Goal: Information Seeking & Learning: Learn about a topic

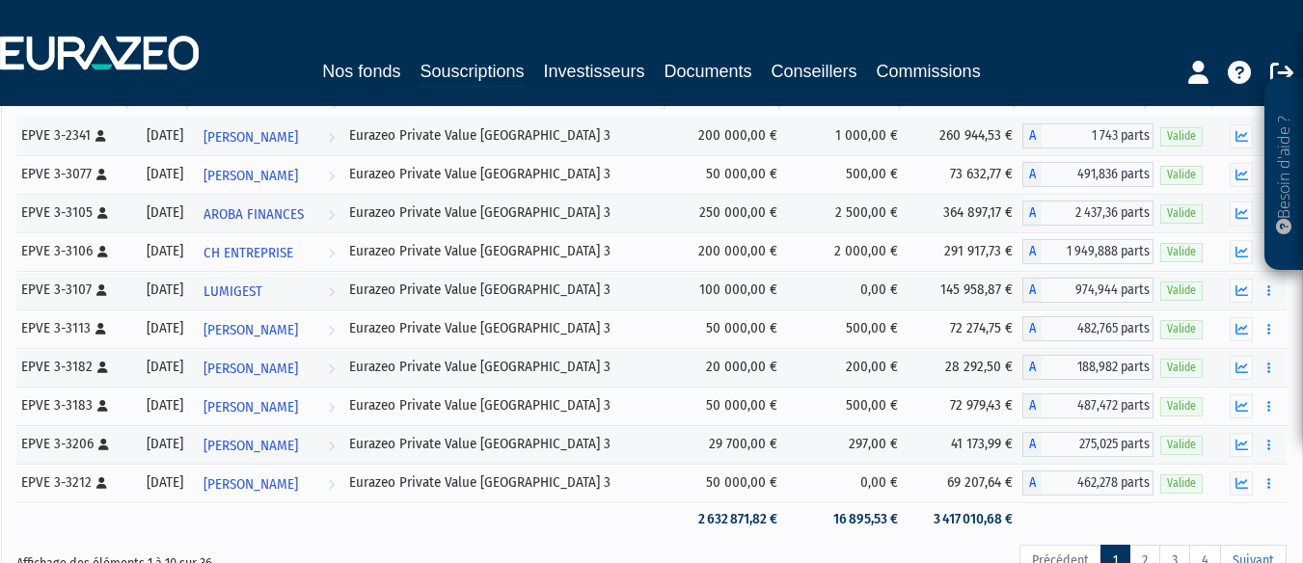
scroll to position [231, 0]
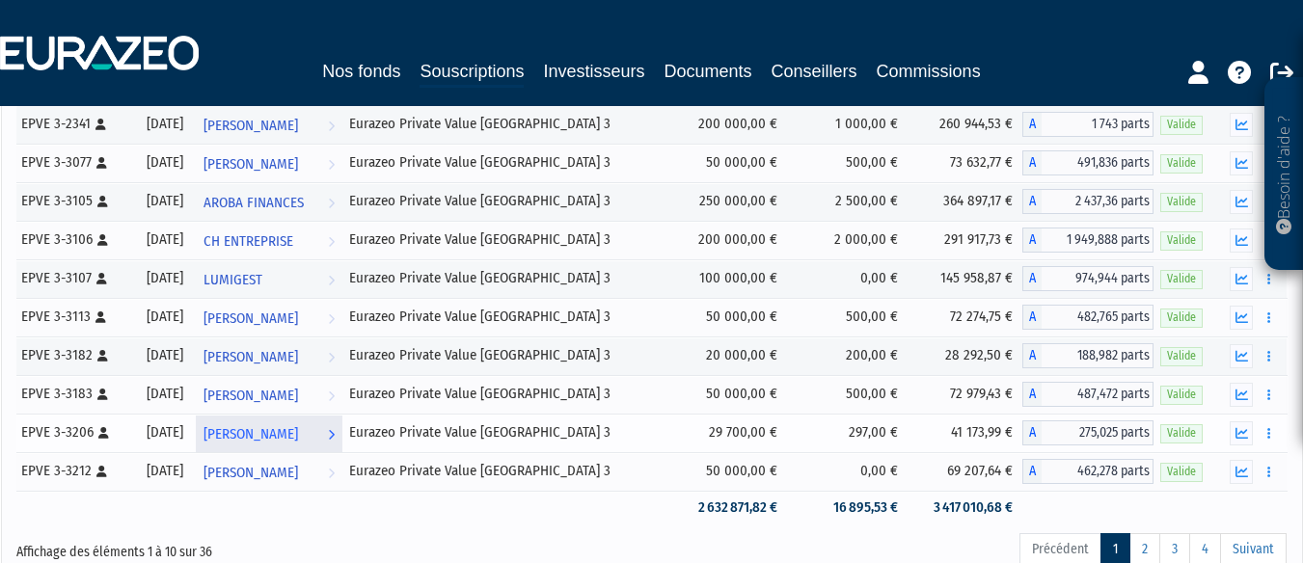
click at [298, 430] on span "[PERSON_NAME]" at bounding box center [251, 435] width 95 height 36
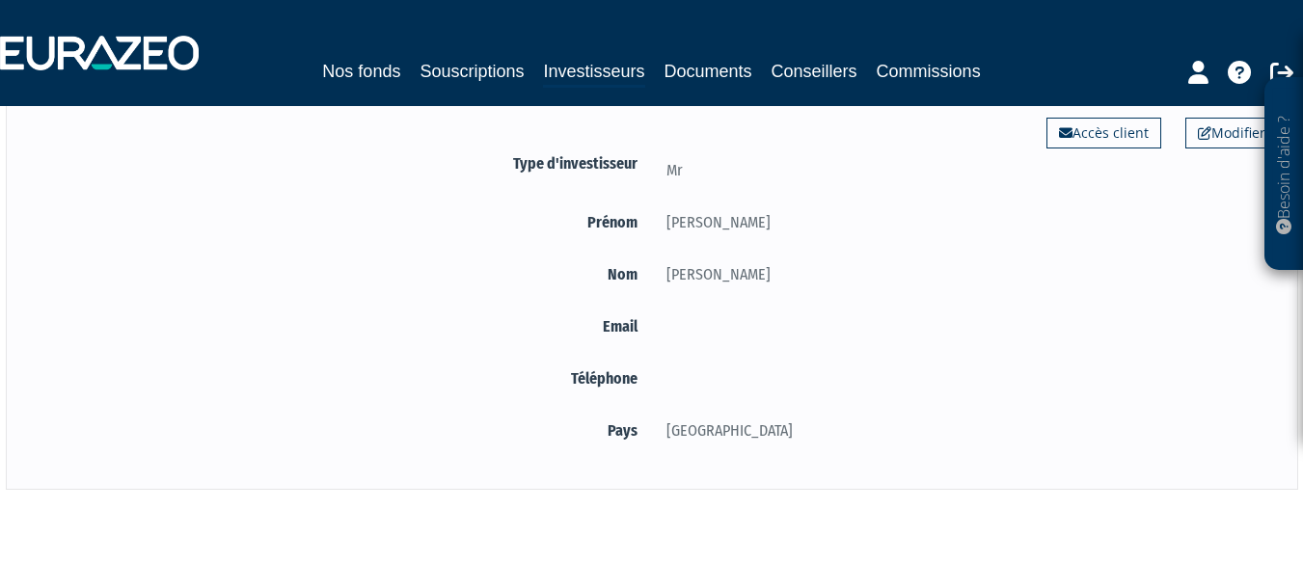
scroll to position [197, 0]
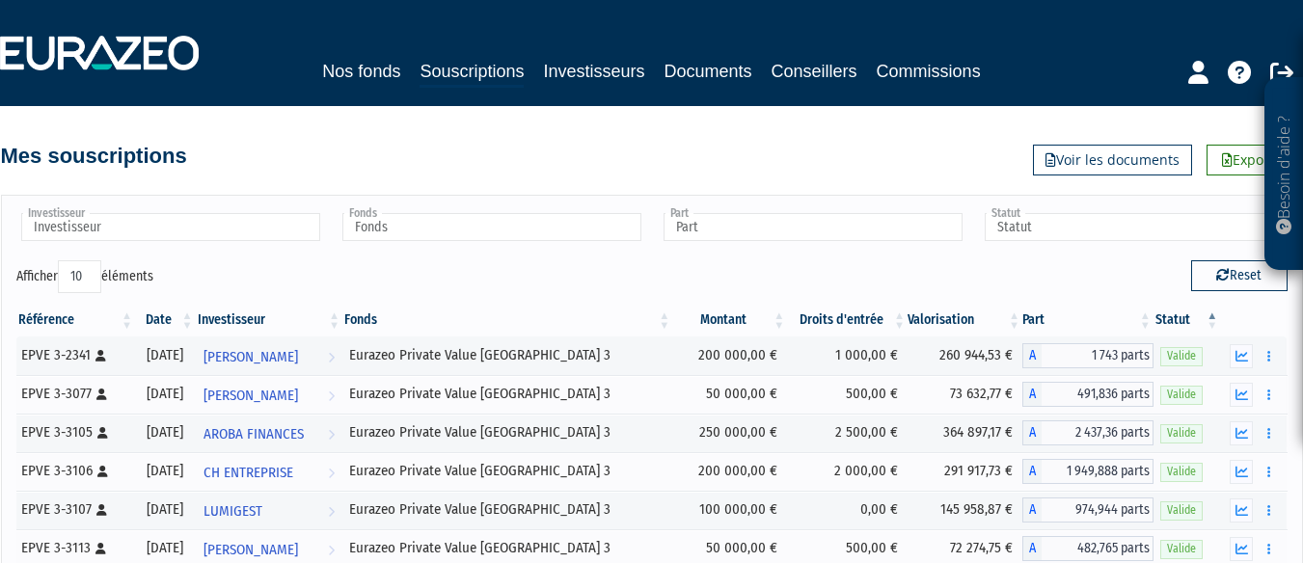
scroll to position [231, 0]
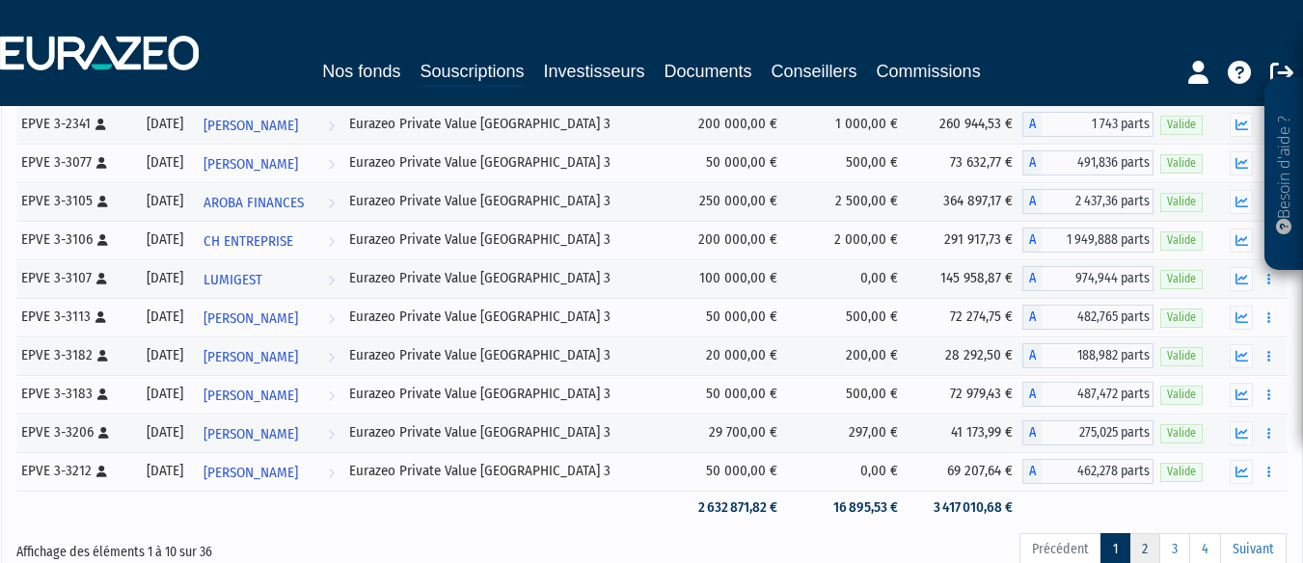
click at [1143, 549] on link "2" at bounding box center [1144, 549] width 31 height 33
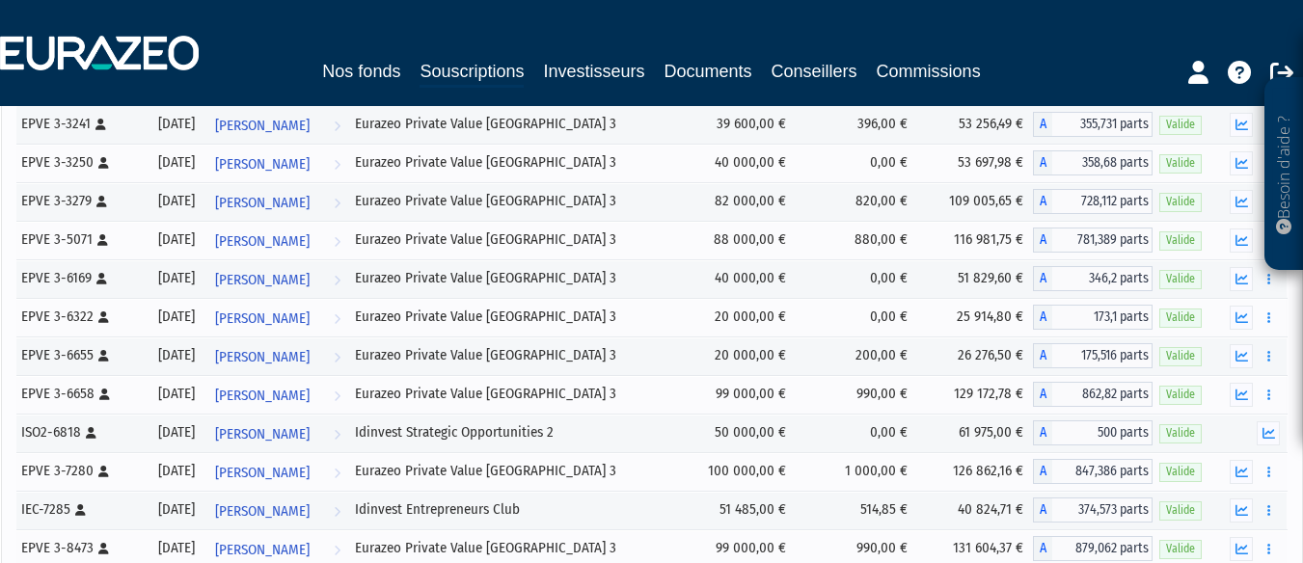
scroll to position [981, 0]
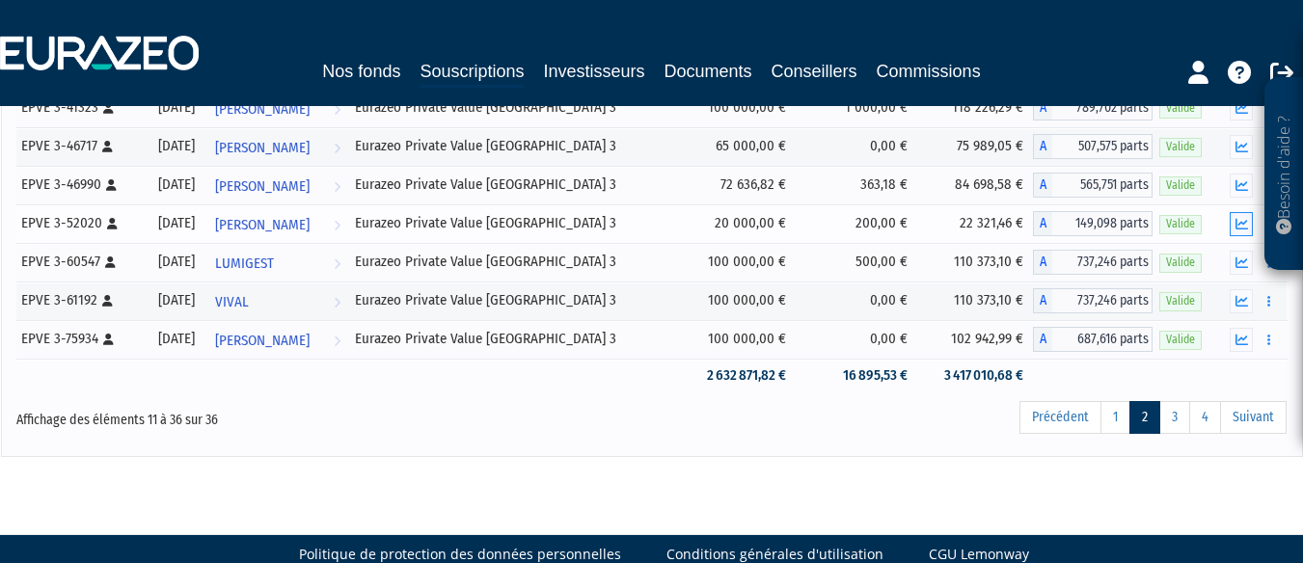
click at [1242, 231] on button "button" at bounding box center [1241, 224] width 23 height 24
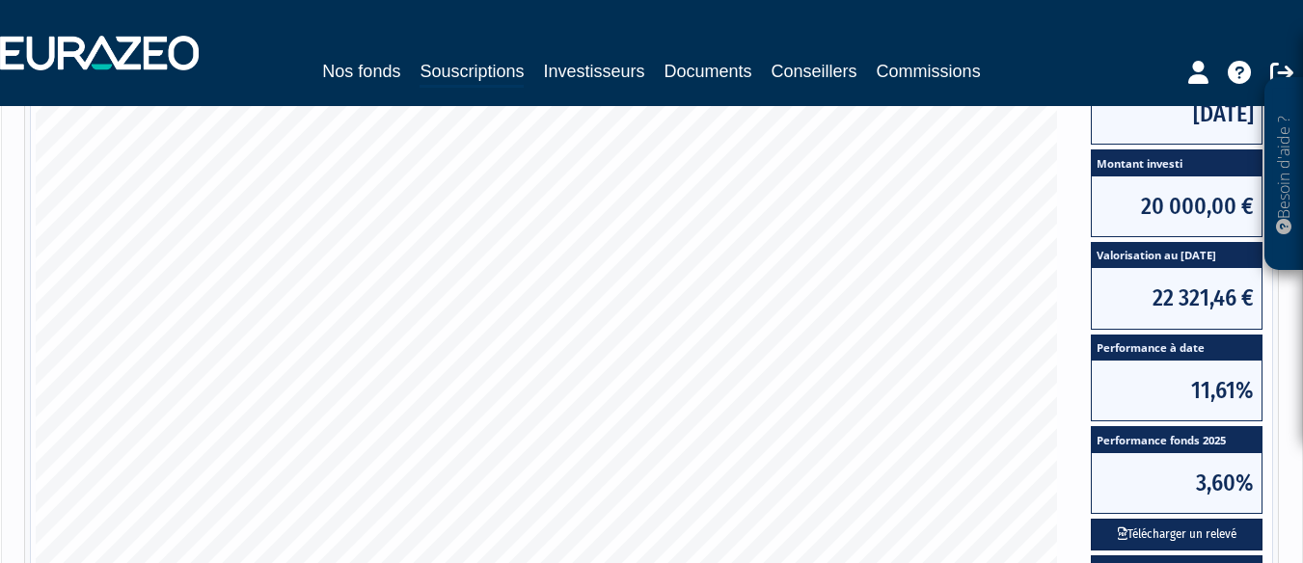
scroll to position [1136, 0]
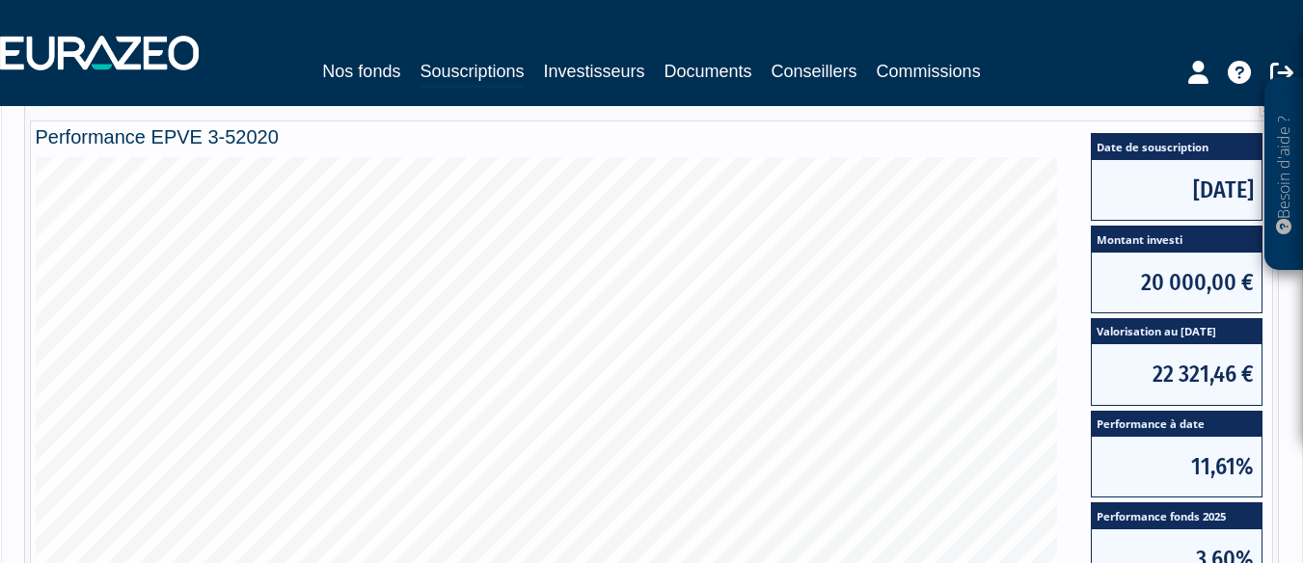
click at [1281, 83] on div "Besoin d'aide ?" at bounding box center [1284, 173] width 39 height 193
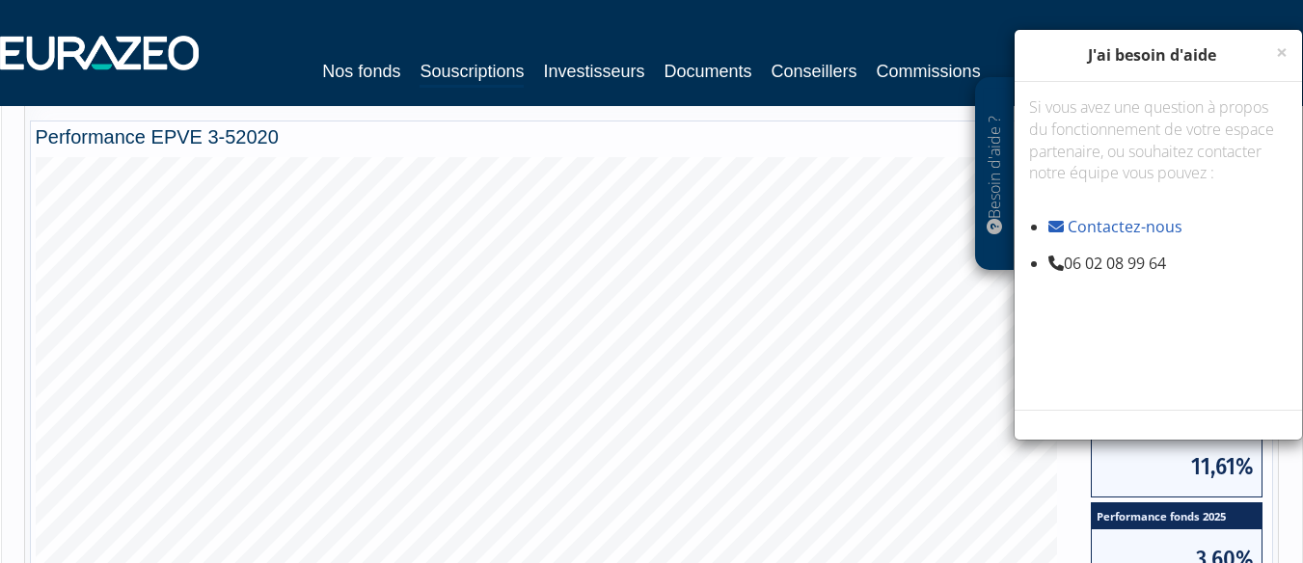
scroll to position [643, 0]
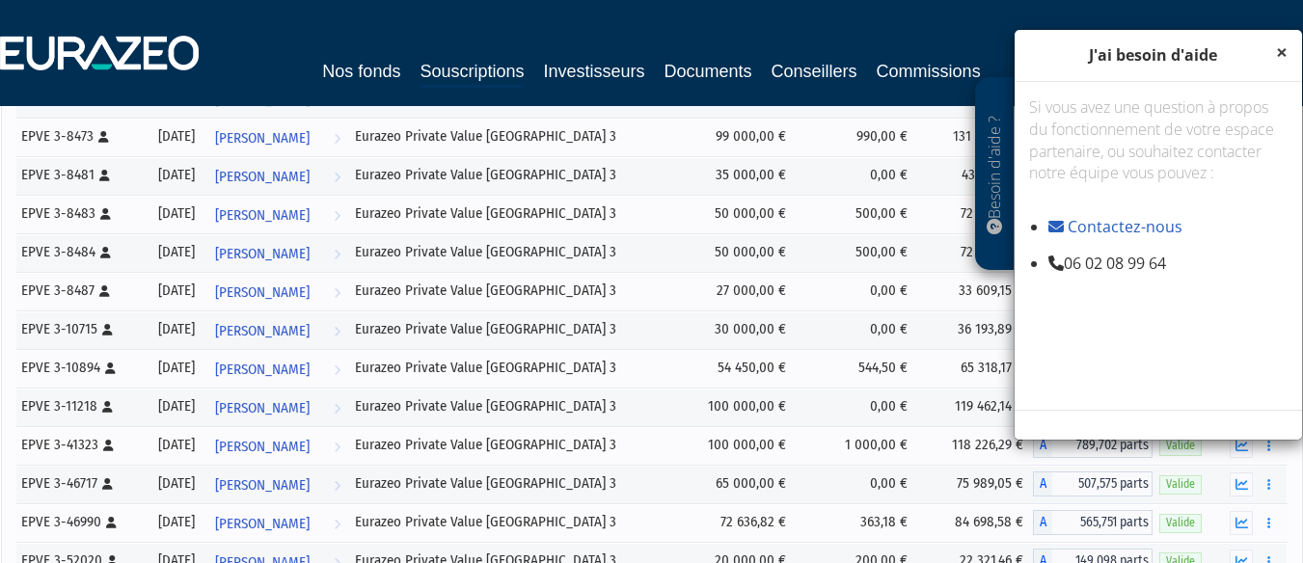
click at [1282, 49] on span "×" at bounding box center [1282, 52] width 12 height 27
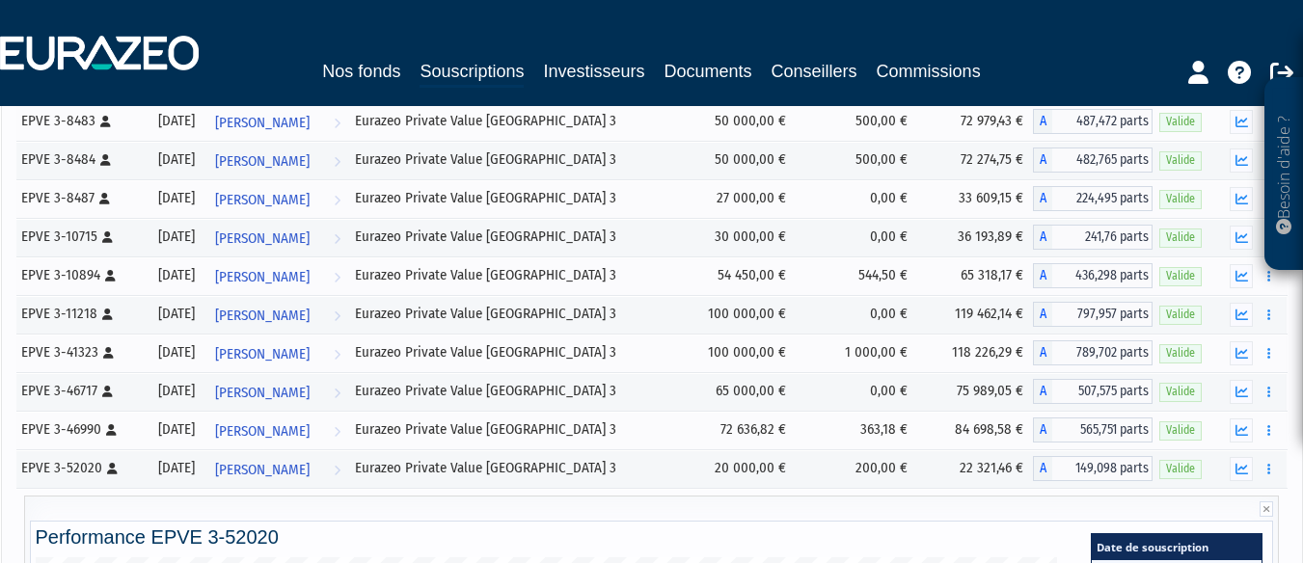
scroll to position [759, 0]
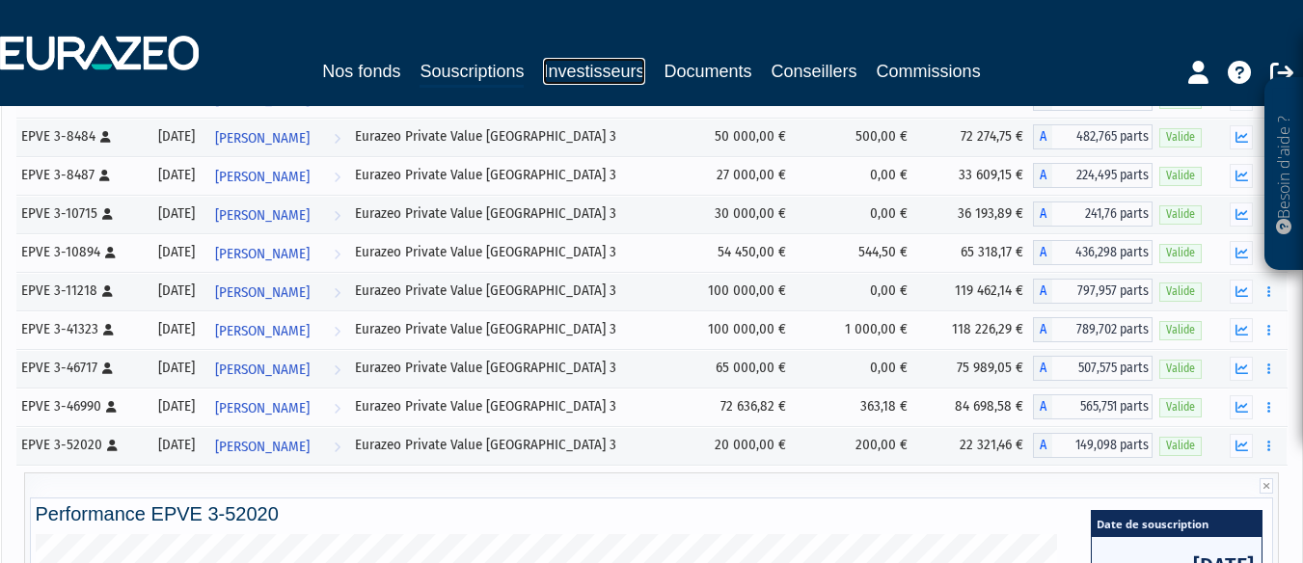
click at [619, 68] on link "Investisseurs" at bounding box center [593, 71] width 101 height 27
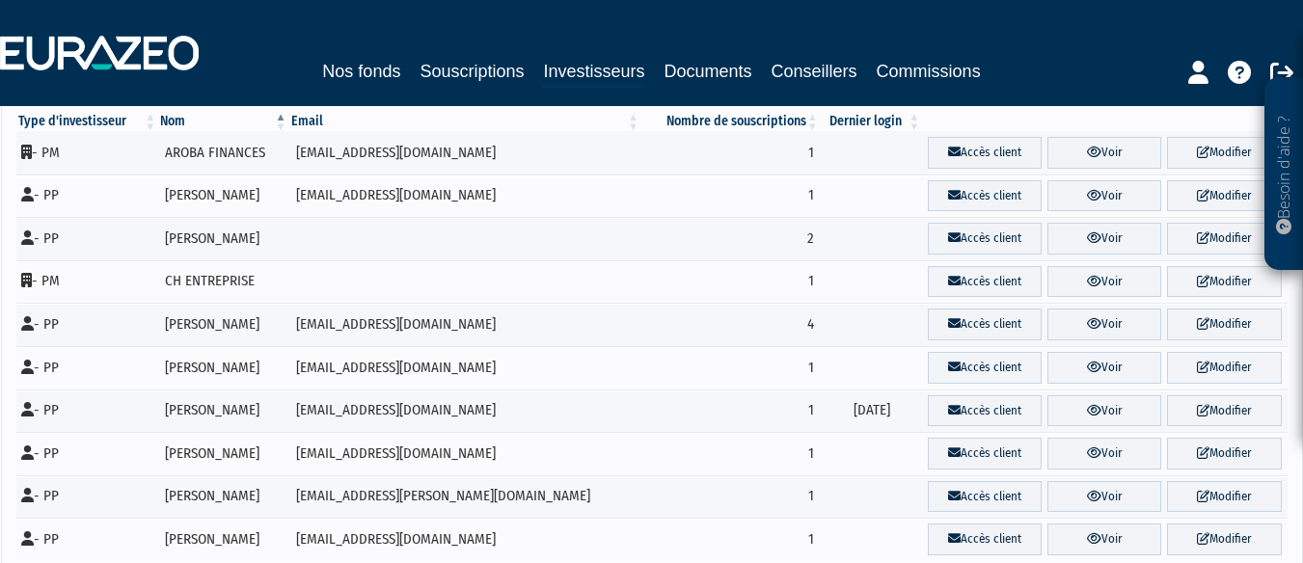
scroll to position [219, 0]
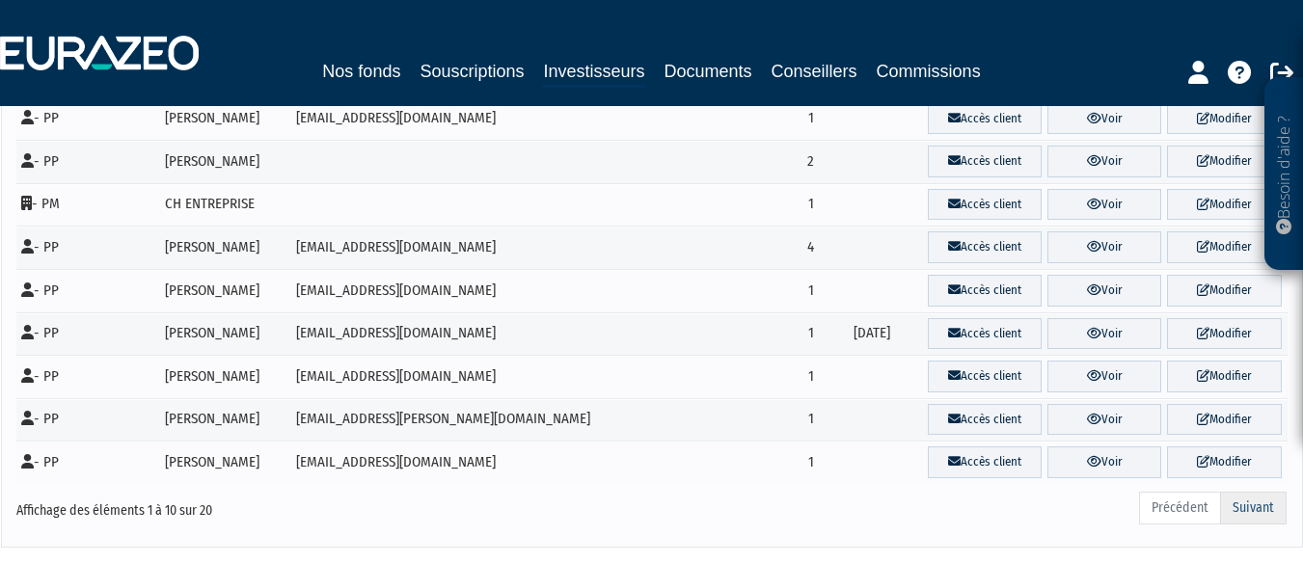
click at [1243, 503] on link "Suivant" at bounding box center [1253, 508] width 67 height 33
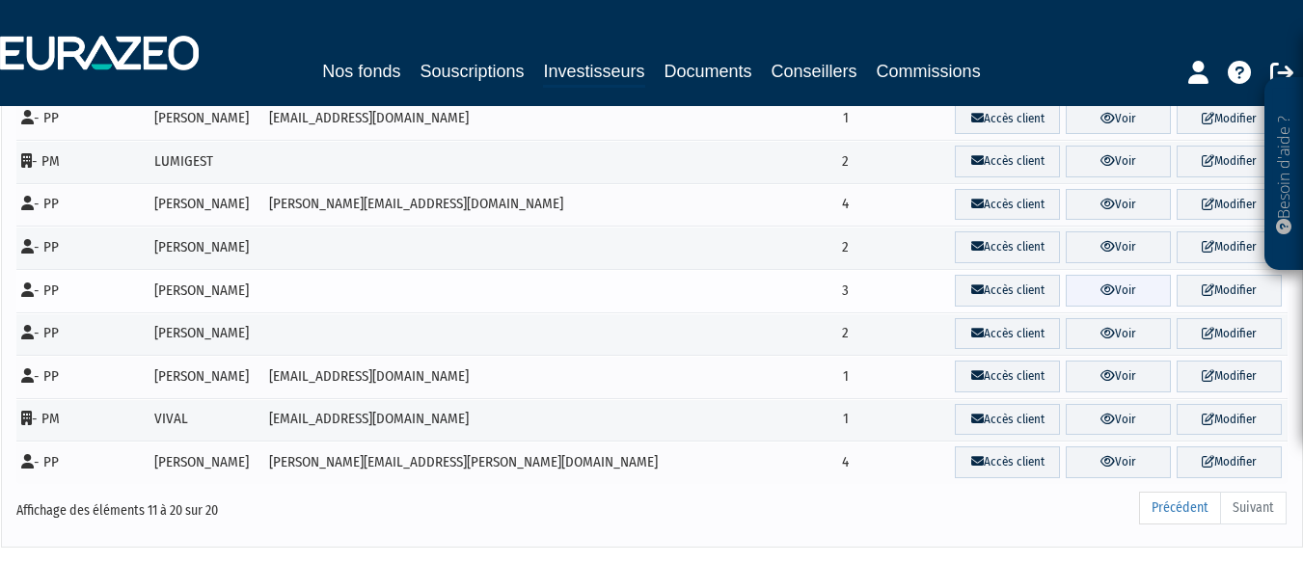
click at [1097, 289] on link "Voir" at bounding box center [1118, 291] width 105 height 32
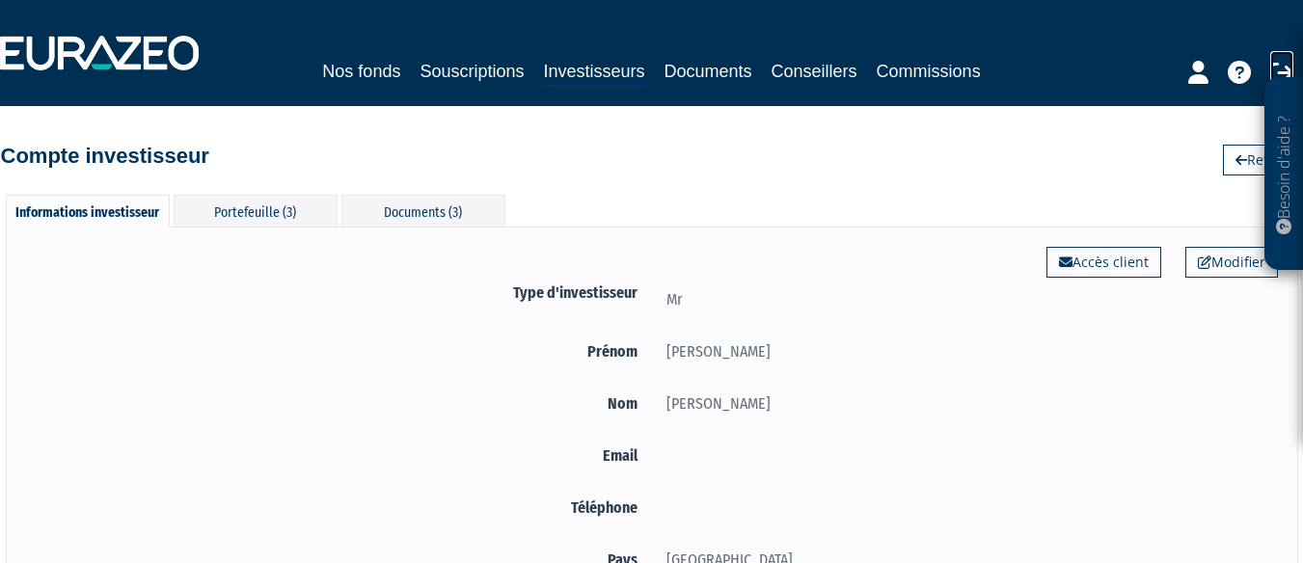
click at [1270, 64] on icon at bounding box center [1281, 72] width 23 height 23
